Goal: Communication & Community: Answer question/provide support

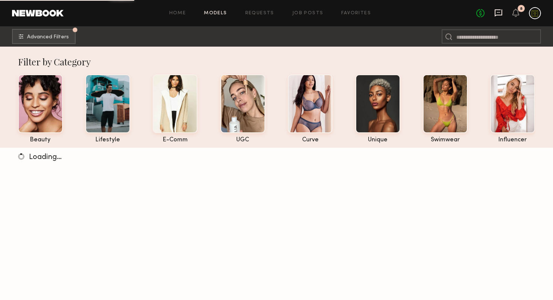
click at [495, 14] on icon at bounding box center [499, 12] width 8 height 7
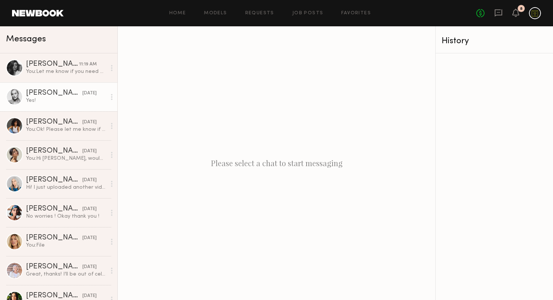
click at [46, 97] on div "Yes!" at bounding box center [66, 100] width 80 height 7
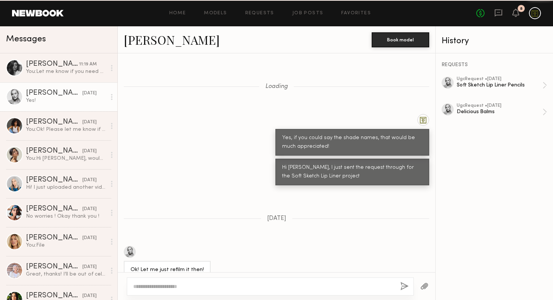
scroll to position [485, 0]
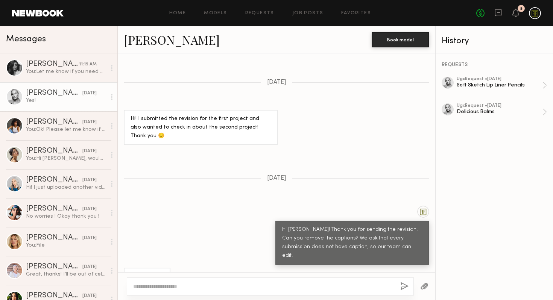
click at [251, 289] on textarea at bounding box center [263, 287] width 261 height 8
type textarea "**********"
click at [403, 288] on button "button" at bounding box center [404, 286] width 8 height 9
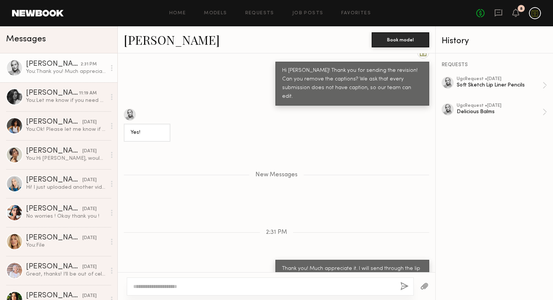
click at [520, 11] on div "8" at bounding box center [521, 8] width 7 height 7
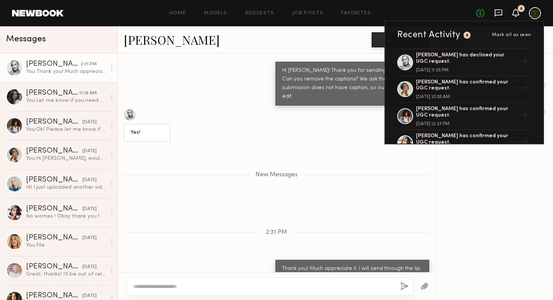
click at [502, 10] on icon at bounding box center [499, 12] width 8 height 7
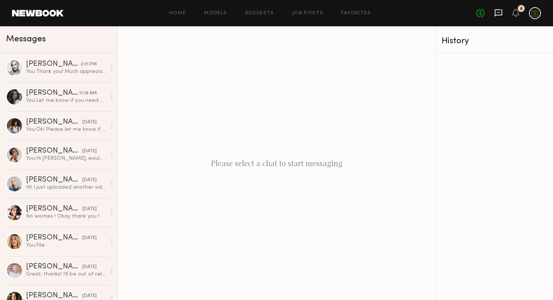
click at [502, 10] on icon at bounding box center [499, 12] width 8 height 7
click at [528, 17] on div "No fees up to $5,000 8" at bounding box center [508, 13] width 65 height 12
click at [534, 17] on div at bounding box center [535, 13] width 12 height 12
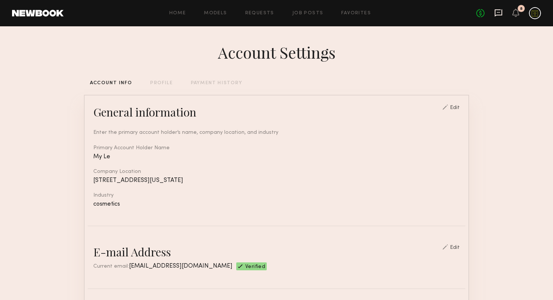
click at [496, 16] on icon at bounding box center [499, 12] width 8 height 7
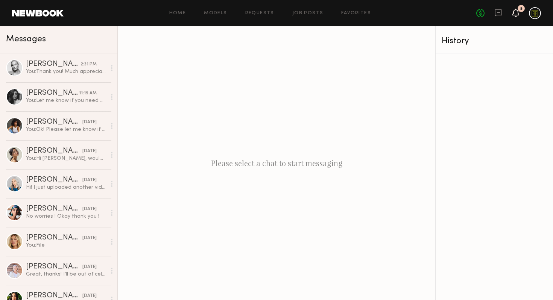
click at [515, 13] on icon at bounding box center [516, 12] width 6 height 5
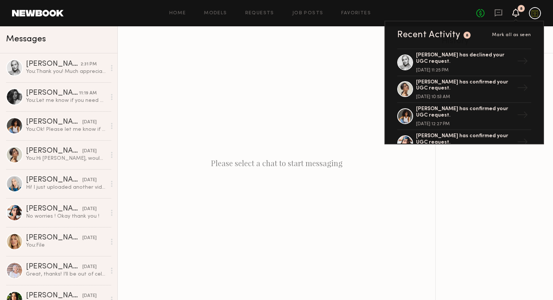
click at [515, 13] on icon at bounding box center [516, 12] width 6 height 5
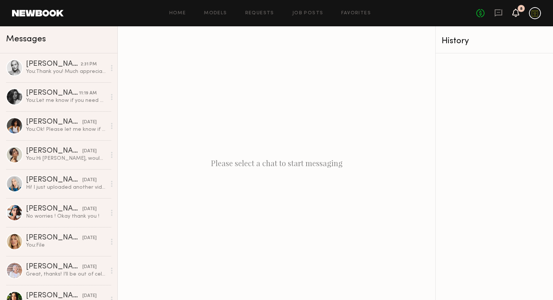
click at [517, 11] on icon at bounding box center [516, 12] width 6 height 5
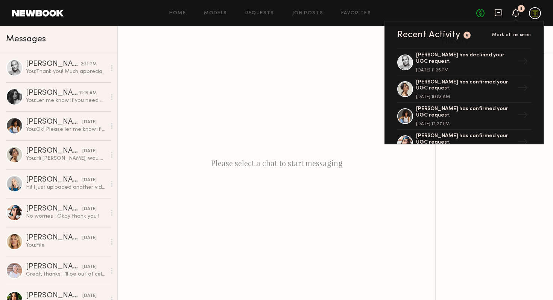
click at [501, 11] on icon at bounding box center [499, 13] width 8 height 8
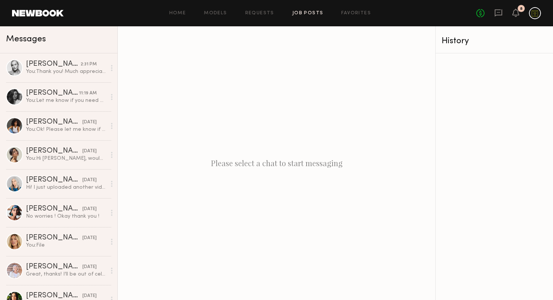
click at [305, 11] on link "Job Posts" at bounding box center [307, 13] width 31 height 5
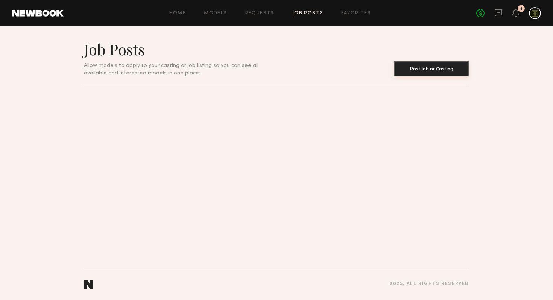
click at [428, 70] on button "Post Job or Casting" at bounding box center [431, 68] width 75 height 15
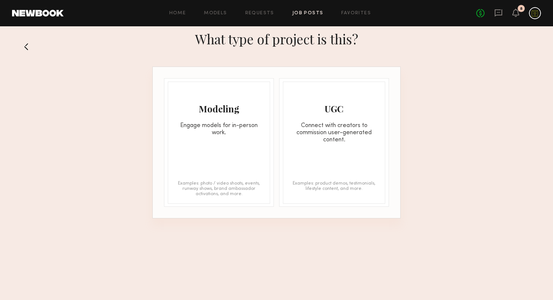
click at [334, 139] on div "Connect with creators to commission user-generated content." at bounding box center [334, 132] width 102 height 21
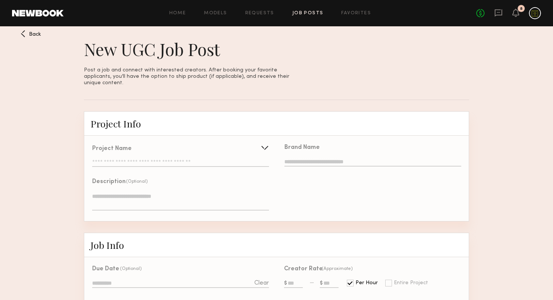
click at [307, 13] on link "Job Posts" at bounding box center [307, 13] width 31 height 5
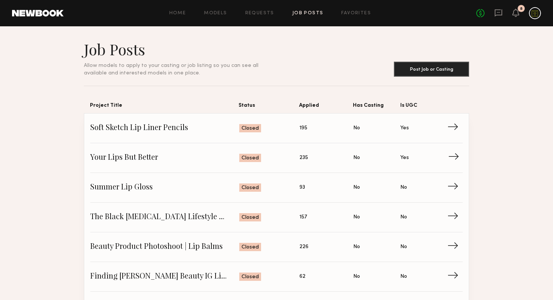
scroll to position [38, 0]
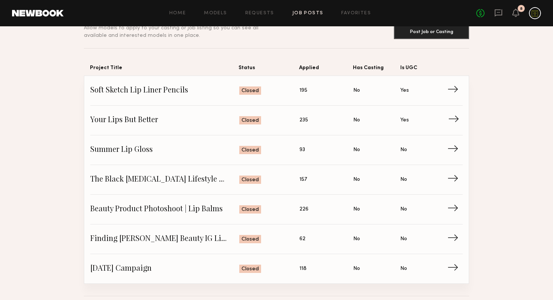
click at [275, 121] on span "Status: Closed" at bounding box center [269, 120] width 61 height 11
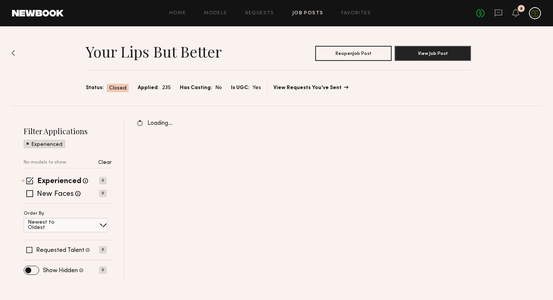
click at [325, 86] on link "View Requests You’ve Sent" at bounding box center [311, 87] width 74 height 5
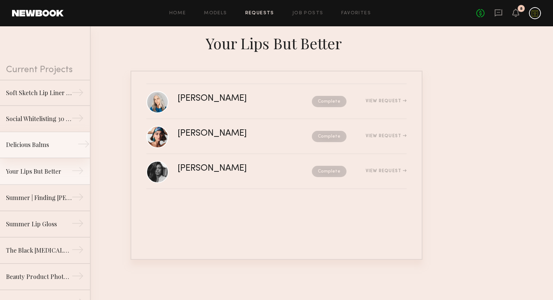
click at [34, 143] on div "Delicious Balms" at bounding box center [38, 144] width 65 height 9
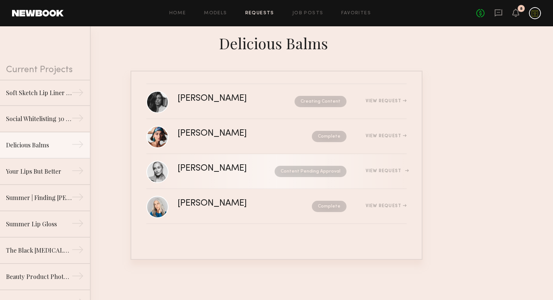
click at [198, 171] on div "[PERSON_NAME]" at bounding box center [219, 168] width 83 height 9
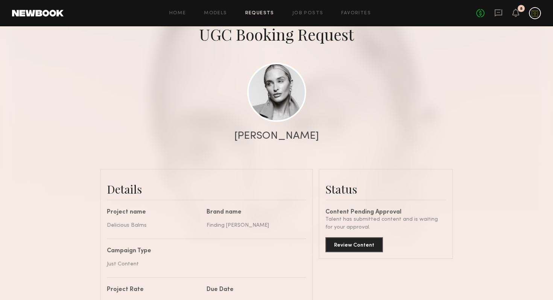
scroll to position [85, 0]
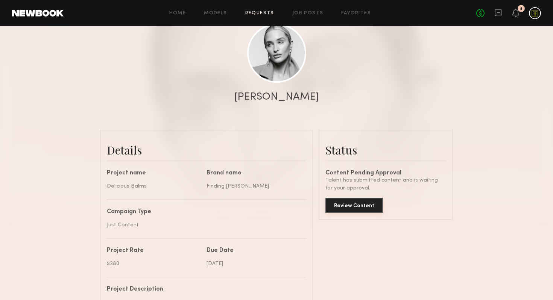
click at [355, 207] on button "Review Content" at bounding box center [355, 205] width 58 height 15
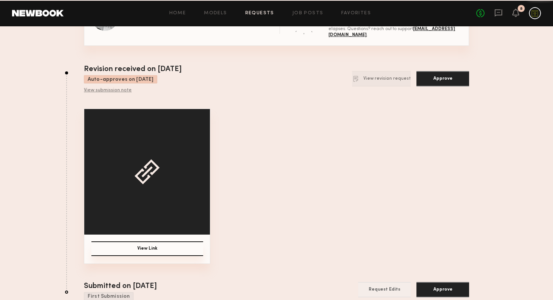
scroll to position [128, 0]
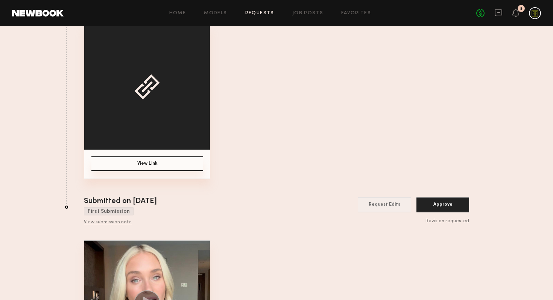
click at [188, 167] on button "View Link" at bounding box center [147, 164] width 112 height 15
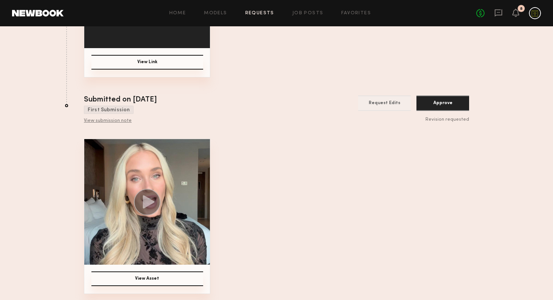
click at [164, 271] on div "View Asset" at bounding box center [147, 216] width 126 height 155
click at [168, 278] on button "View Asset" at bounding box center [147, 279] width 112 height 15
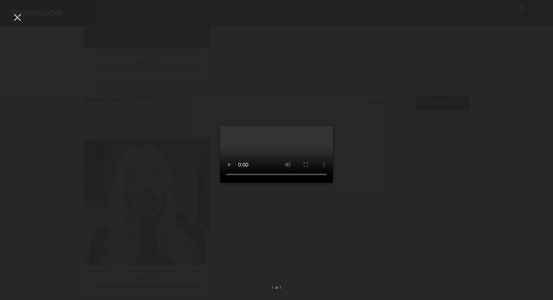
click at [428, 125] on div at bounding box center [276, 144] width 553 height 264
click at [300, 126] on video at bounding box center [276, 154] width 113 height 56
click at [365, 231] on div at bounding box center [276, 144] width 553 height 264
click at [16, 20] on div at bounding box center [17, 17] width 12 height 12
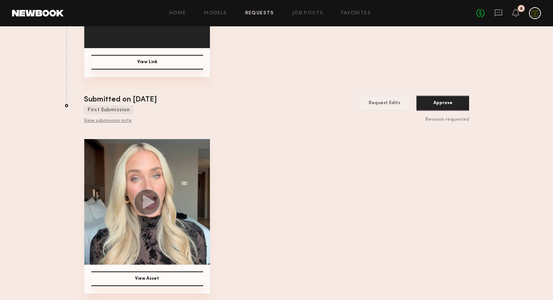
click at [130, 176] on img at bounding box center [147, 202] width 126 height 126
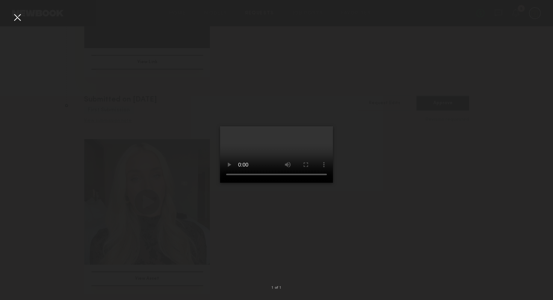
click at [398, 223] on div at bounding box center [276, 144] width 553 height 264
click at [136, 134] on div at bounding box center [276, 144] width 553 height 264
click at [117, 101] on div at bounding box center [276, 144] width 553 height 264
click at [17, 13] on div at bounding box center [17, 17] width 12 height 12
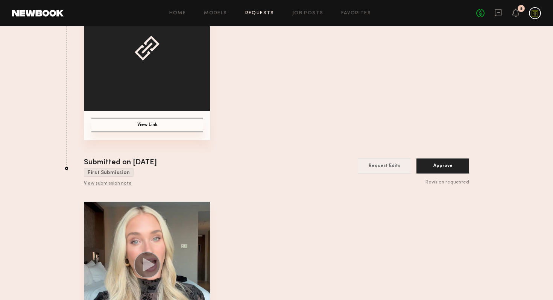
scroll to position [0, 0]
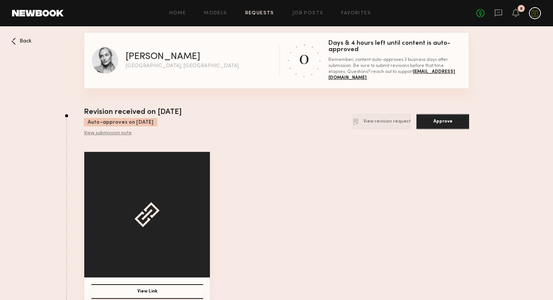
click at [351, 173] on div "View Link" at bounding box center [276, 229] width 385 height 155
click at [383, 123] on button "View revision request" at bounding box center [381, 121] width 59 height 15
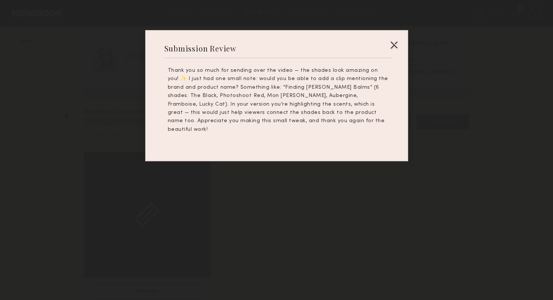
click at [395, 40] on div at bounding box center [394, 45] width 12 height 12
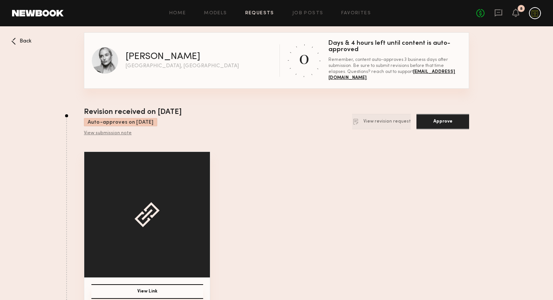
click at [327, 185] on div "View Link" at bounding box center [276, 229] width 385 height 155
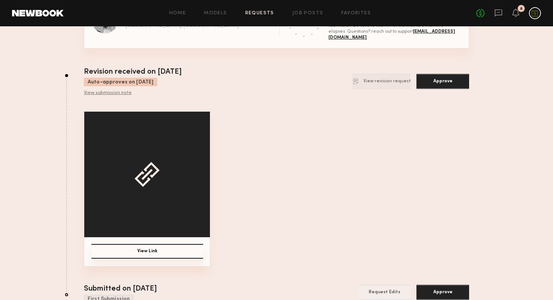
click at [143, 250] on button "View Link" at bounding box center [147, 251] width 112 height 15
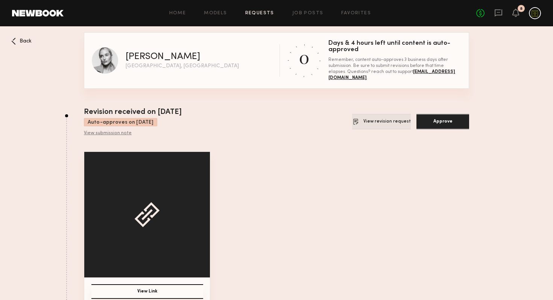
click at [383, 122] on button "View revision request" at bounding box center [381, 121] width 59 height 15
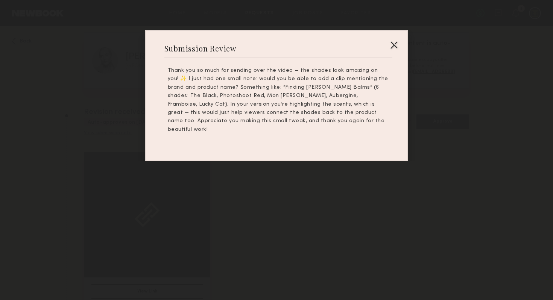
click at [392, 46] on div at bounding box center [394, 45] width 12 height 12
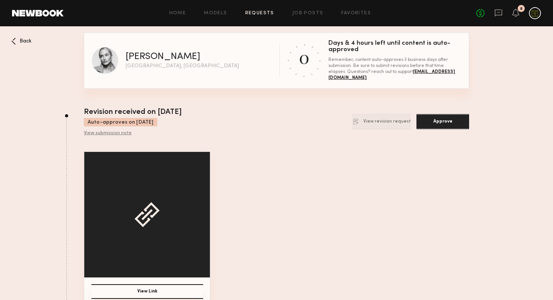
click at [117, 134] on div "View submission note" at bounding box center [133, 134] width 98 height 6
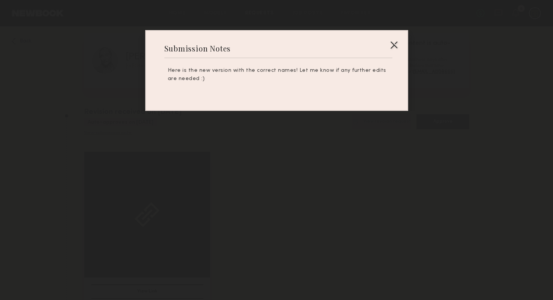
click at [399, 43] on div at bounding box center [394, 45] width 12 height 12
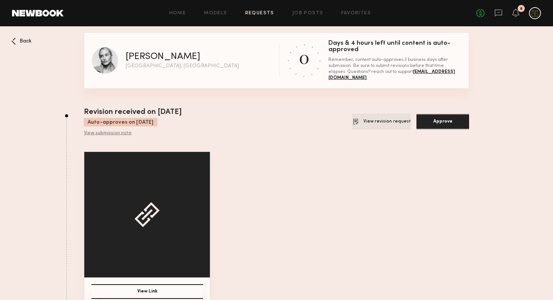
click at [382, 122] on button "View revision request" at bounding box center [381, 121] width 59 height 15
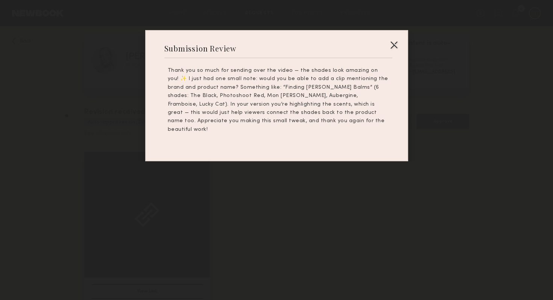
click at [393, 44] on div at bounding box center [394, 45] width 12 height 12
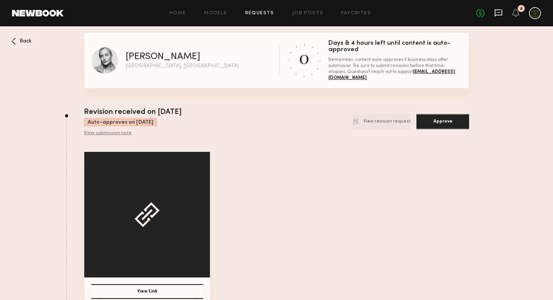
click at [502, 11] on icon at bounding box center [499, 12] width 8 height 7
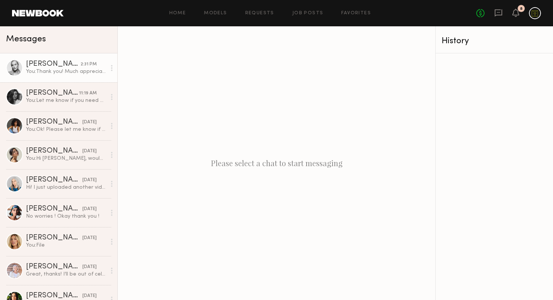
click at [74, 73] on div "You: Thank you! Much appreciate it. I will send through the lip liner project s…" at bounding box center [66, 71] width 80 height 7
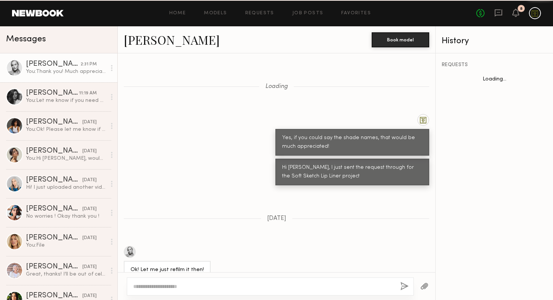
scroll to position [587, 0]
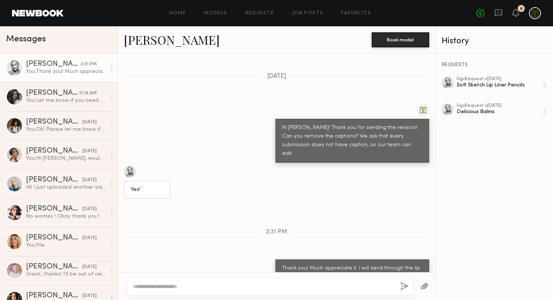
click at [202, 288] on textarea at bounding box center [263, 287] width 261 height 8
type textarea "**********"
click at [404, 283] on button "button" at bounding box center [404, 286] width 8 height 9
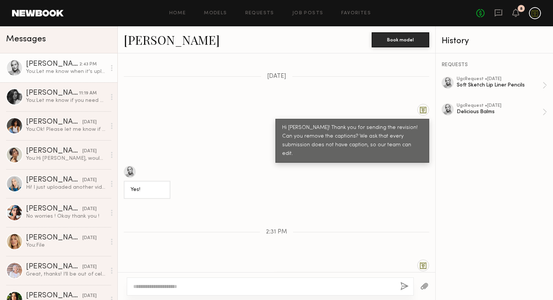
scroll to position [680, 0]
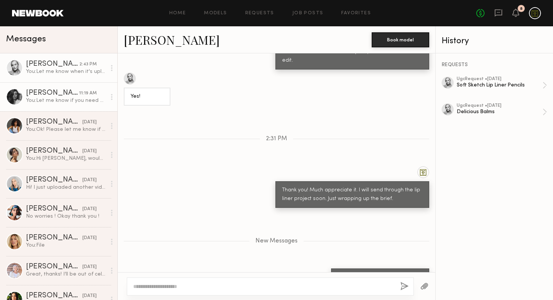
click at [60, 100] on div "You: Let me know if you need extra and questions. Happy to help here!" at bounding box center [66, 100] width 80 height 7
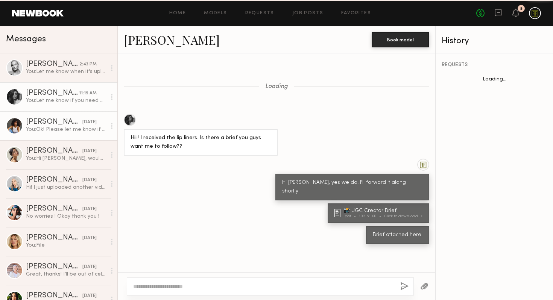
scroll to position [359, 0]
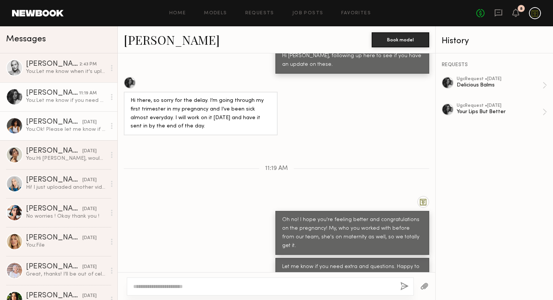
click at [58, 125] on div "[PERSON_NAME]" at bounding box center [54, 123] width 56 height 8
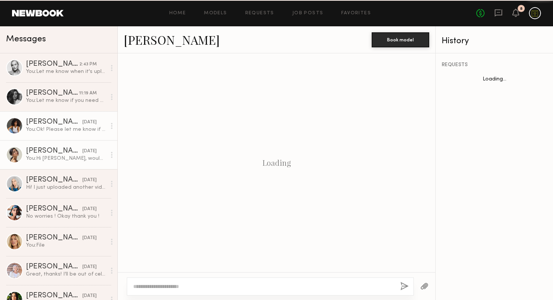
scroll to position [476, 0]
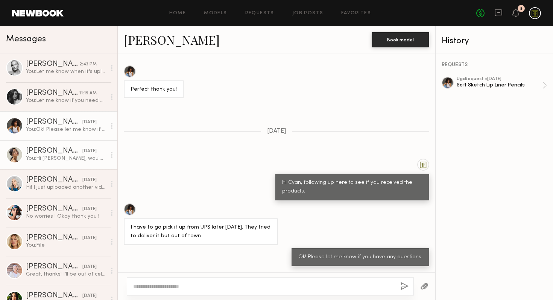
click at [43, 150] on div "[PERSON_NAME]" at bounding box center [54, 152] width 56 height 8
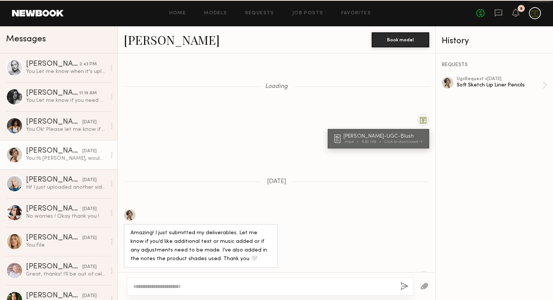
scroll to position [478, 0]
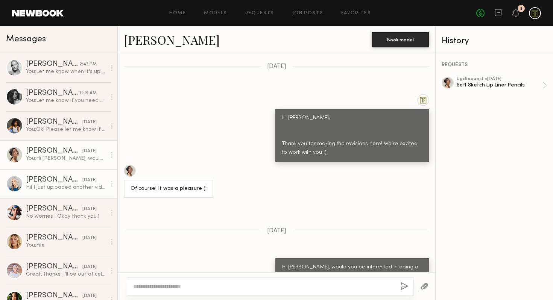
click at [49, 179] on div "[PERSON_NAME]" at bounding box center [54, 181] width 56 height 8
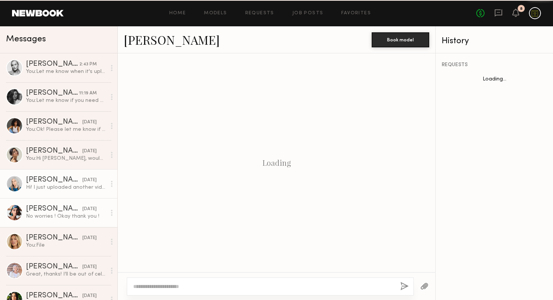
scroll to position [499, 0]
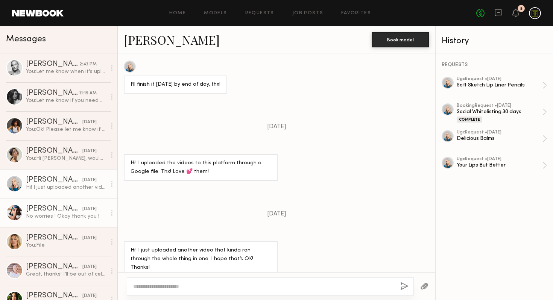
click at [49, 213] on div "No worries ! Okay thank you !" at bounding box center [66, 216] width 80 height 7
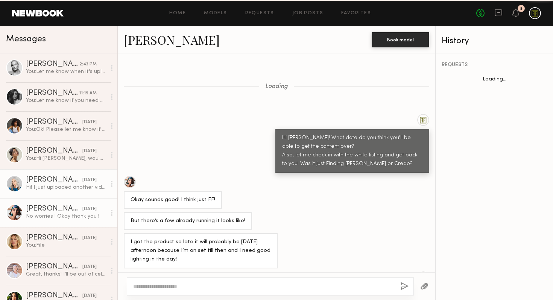
scroll to position [348, 0]
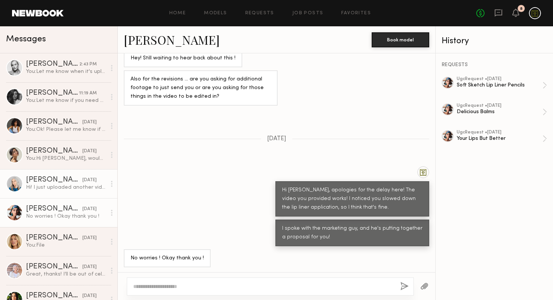
click at [48, 189] on div "Hi! I just uploaded another video that kinda ran through the whole thing in one…" at bounding box center [66, 187] width 80 height 7
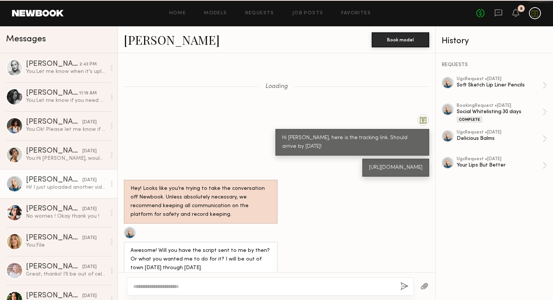
scroll to position [499, 0]
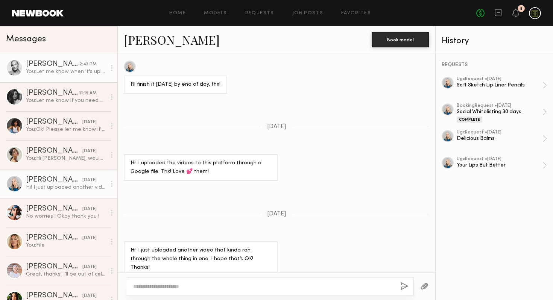
click at [67, 70] on div "You: Let me know when it's uploaded :)" at bounding box center [66, 71] width 80 height 7
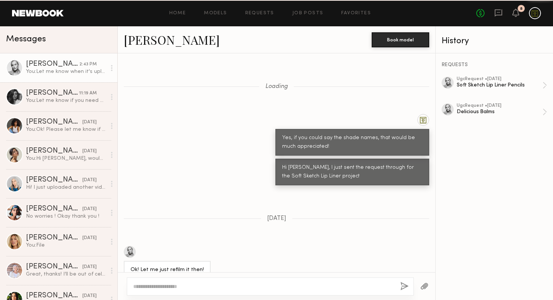
scroll to position [623, 0]
